Goal: Task Accomplishment & Management: Manage account settings

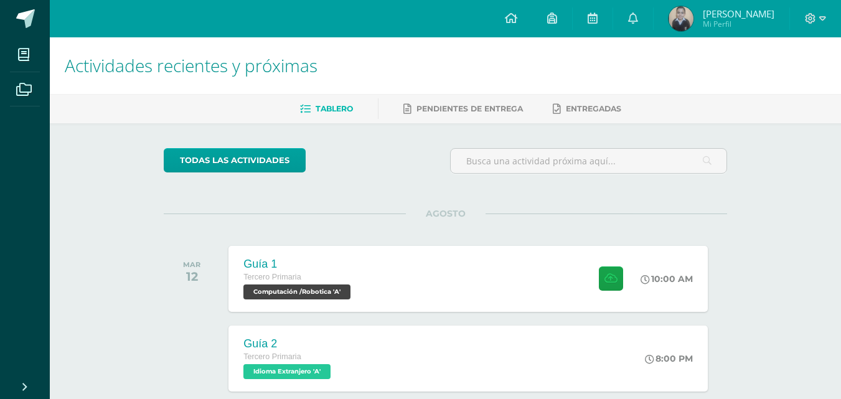
click at [828, 18] on div at bounding box center [815, 18] width 51 height 37
click at [825, 18] on icon at bounding box center [822, 18] width 7 height 4
click at [822, 19] on icon at bounding box center [822, 18] width 7 height 4
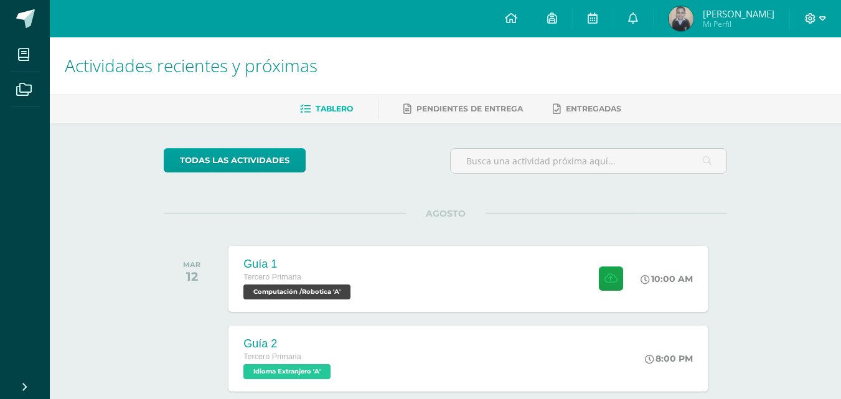
click at [822, 19] on icon at bounding box center [822, 18] width 7 height 4
click at [819, 16] on icon at bounding box center [822, 18] width 7 height 11
click at [820, 14] on icon at bounding box center [822, 18] width 7 height 11
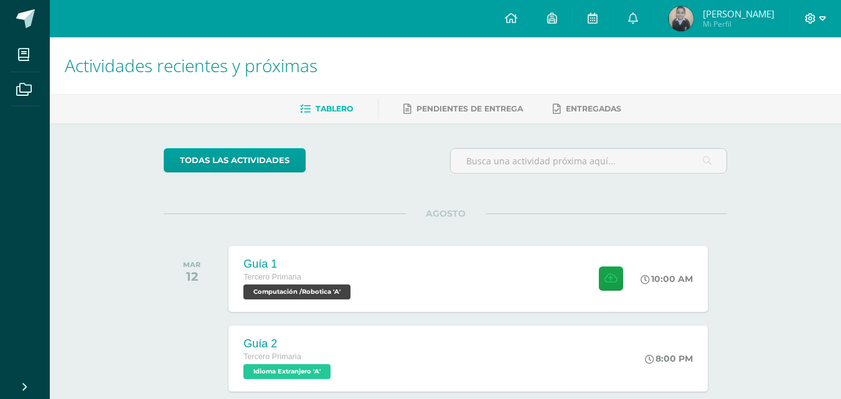
click at [817, 15] on span at bounding box center [815, 19] width 21 height 14
click at [818, 13] on span at bounding box center [815, 19] width 21 height 14
click at [823, 17] on icon at bounding box center [822, 18] width 7 height 4
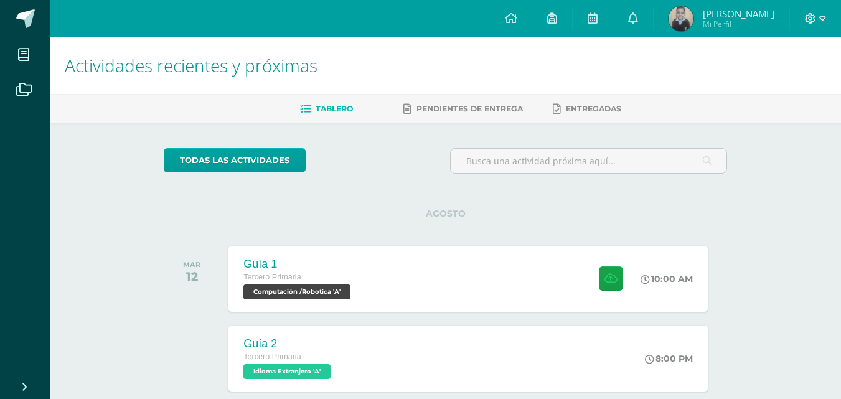
click at [823, 17] on icon at bounding box center [822, 18] width 7 height 4
click at [826, 17] on div at bounding box center [815, 18] width 51 height 37
click at [818, 20] on span at bounding box center [815, 19] width 21 height 14
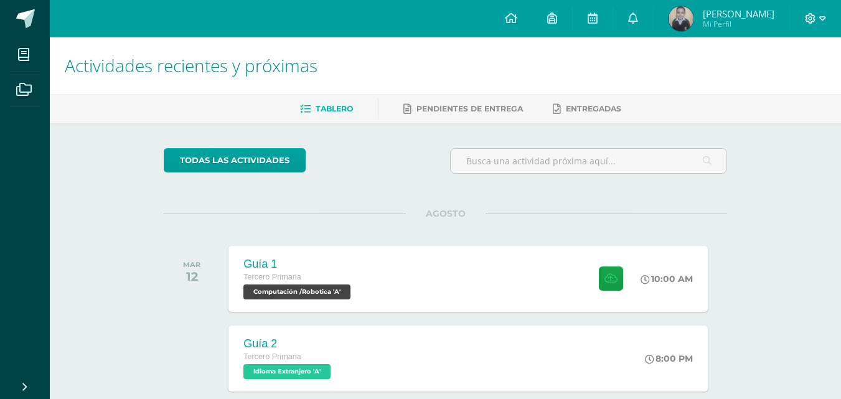
click at [818, 20] on span at bounding box center [815, 19] width 21 height 14
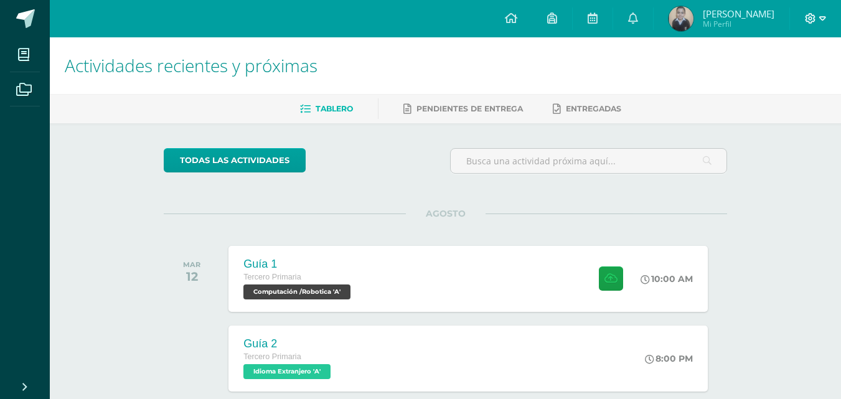
click at [818, 20] on span at bounding box center [815, 19] width 21 height 14
click at [807, 19] on icon at bounding box center [811, 18] width 11 height 11
click at [819, 19] on icon at bounding box center [822, 18] width 7 height 11
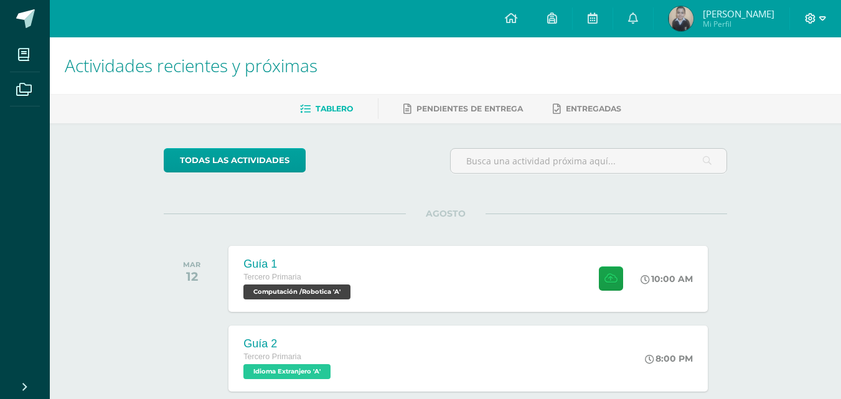
click at [819, 19] on icon at bounding box center [822, 18] width 7 height 11
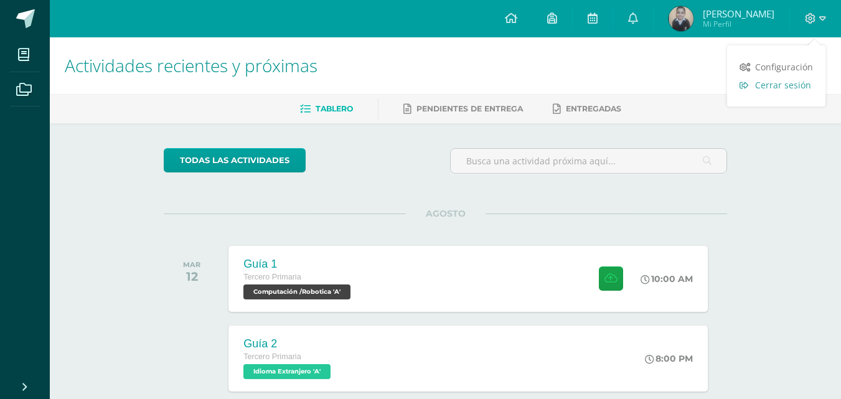
click at [786, 87] on span "Cerrar sesión" at bounding box center [783, 85] width 56 height 12
